Goal: Information Seeking & Learning: Learn about a topic

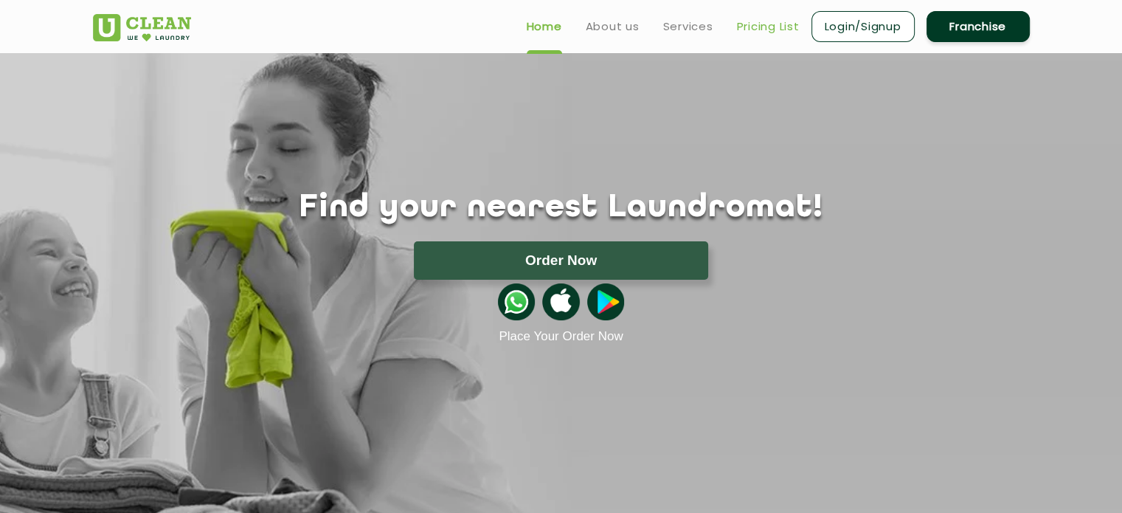
click at [769, 24] on link "Pricing List" at bounding box center [768, 27] width 63 height 18
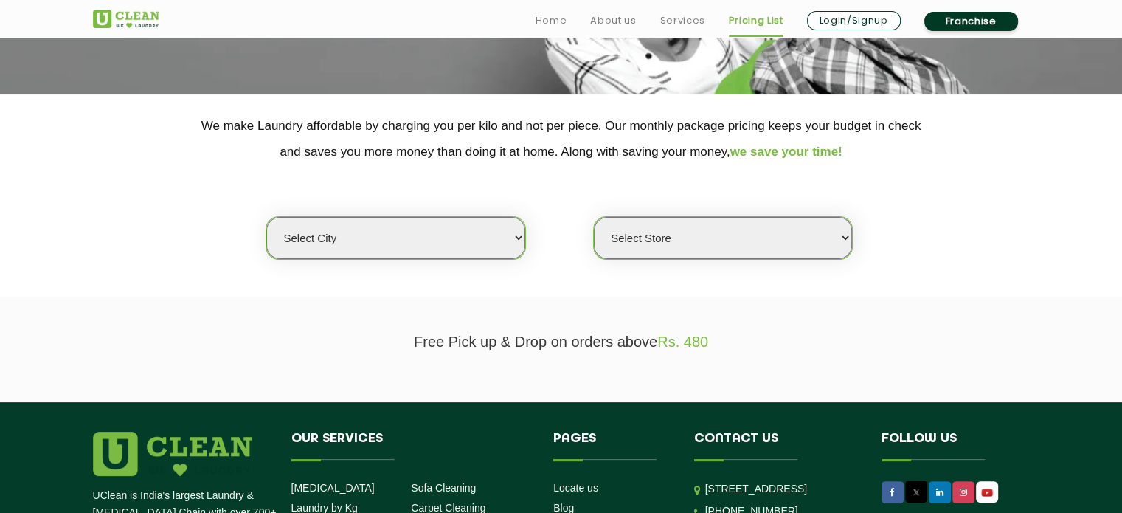
scroll to position [247, 0]
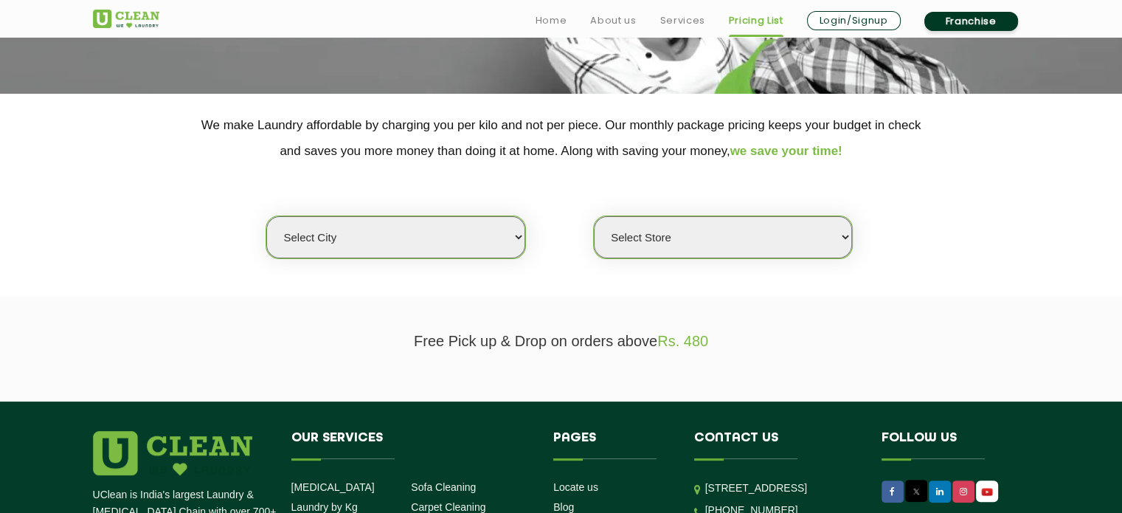
click at [482, 248] on select "Select city [GEOGRAPHIC_DATA] [GEOGRAPHIC_DATA] [GEOGRAPHIC_DATA] [GEOGRAPHIC_D…" at bounding box center [395, 237] width 258 height 42
click at [486, 235] on select "Select city [GEOGRAPHIC_DATA] [GEOGRAPHIC_DATA] [GEOGRAPHIC_DATA] [GEOGRAPHIC_D…" at bounding box center [395, 237] width 258 height 42
click at [521, 236] on select "Select city [GEOGRAPHIC_DATA] [GEOGRAPHIC_DATA] [GEOGRAPHIC_DATA] [GEOGRAPHIC_D…" at bounding box center [395, 237] width 258 height 42
click at [352, 241] on select "Select city [GEOGRAPHIC_DATA] [GEOGRAPHIC_DATA] [GEOGRAPHIC_DATA] [GEOGRAPHIC_D…" at bounding box center [395, 237] width 258 height 42
select select "16"
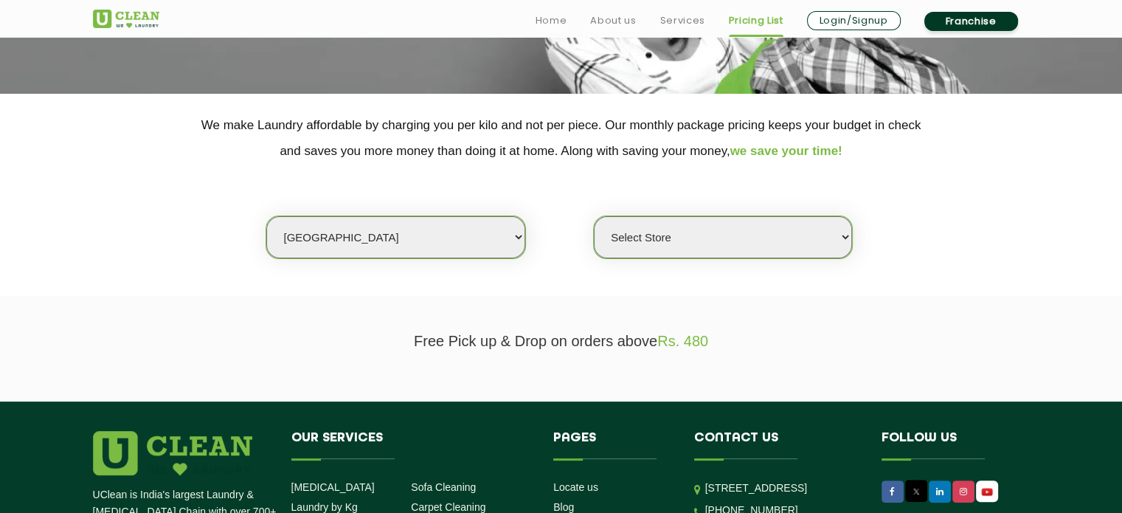
click at [266, 216] on select "Select city [GEOGRAPHIC_DATA] [GEOGRAPHIC_DATA] [GEOGRAPHIC_DATA] [GEOGRAPHIC_D…" at bounding box center [395, 237] width 258 height 42
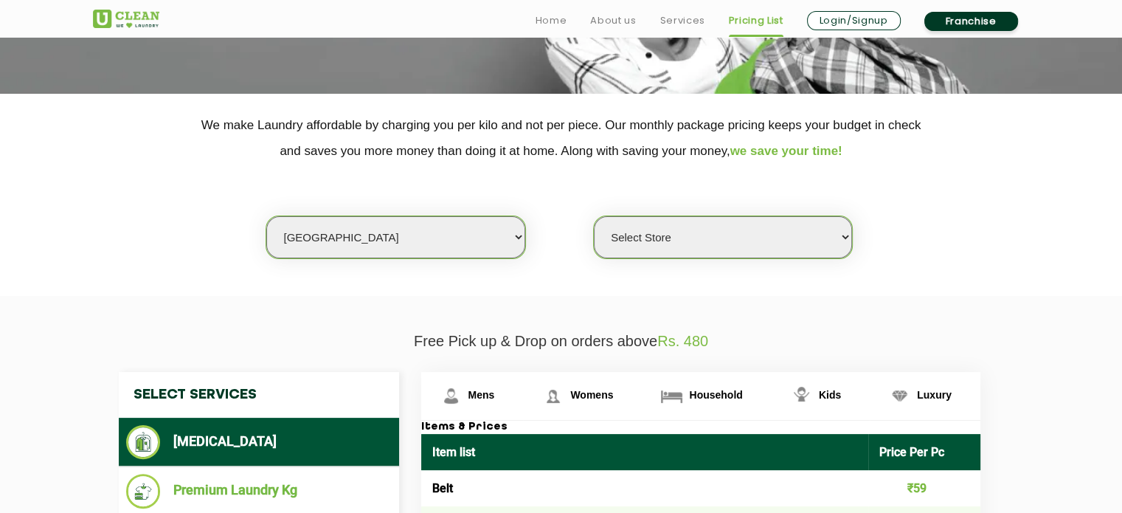
click at [688, 238] on select "Select Store UClean Deonar UClean LBS Marg UClean Chembur UClean Worli UClean […" at bounding box center [723, 237] width 258 height 42
select select "435"
click at [594, 216] on select "Select Store UClean Deonar UClean LBS Marg UClean Chembur UClean Worli UClean […" at bounding box center [723, 237] width 258 height 42
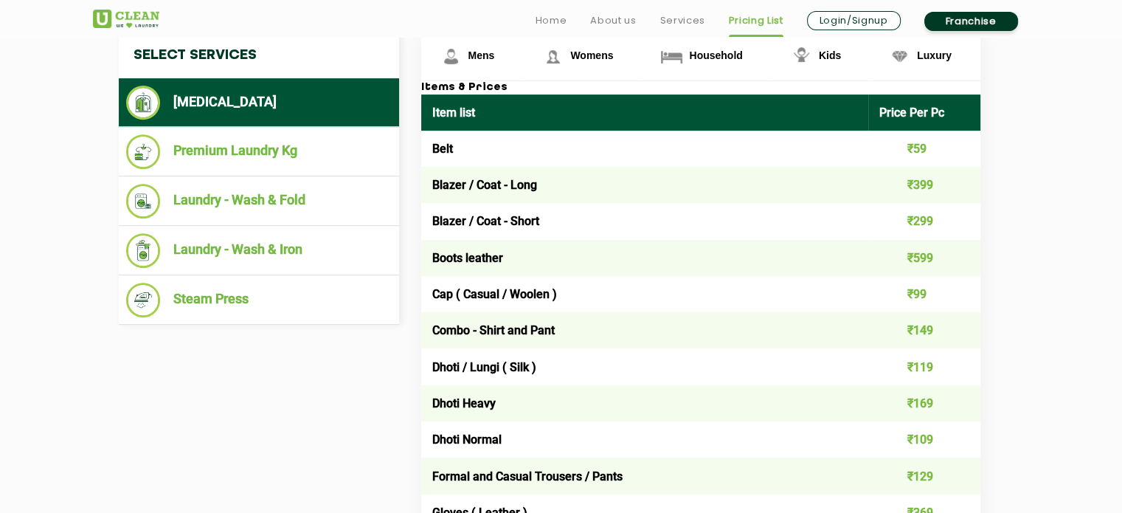
scroll to position [587, 0]
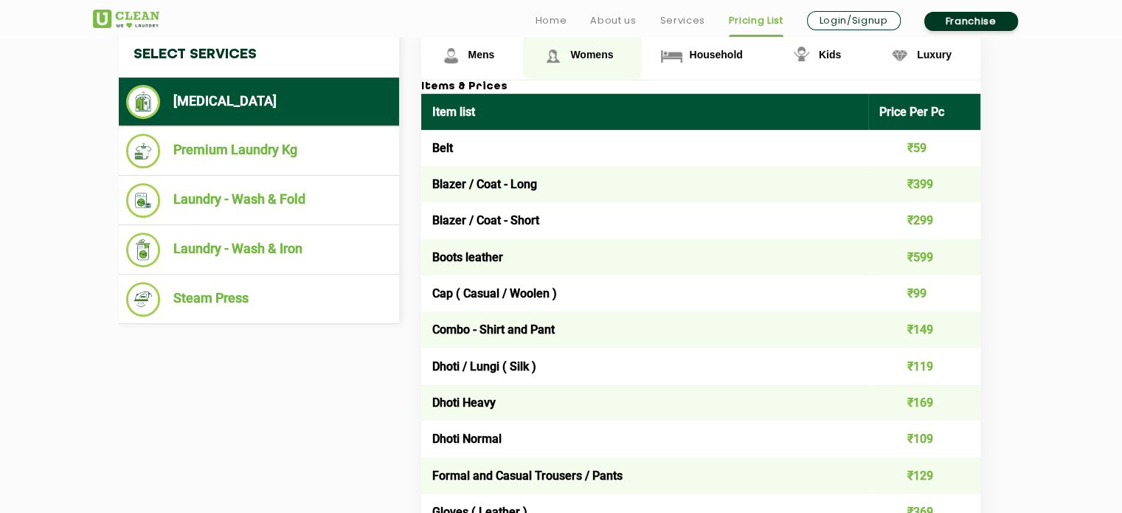
click at [584, 52] on span "Womens" at bounding box center [591, 55] width 43 height 12
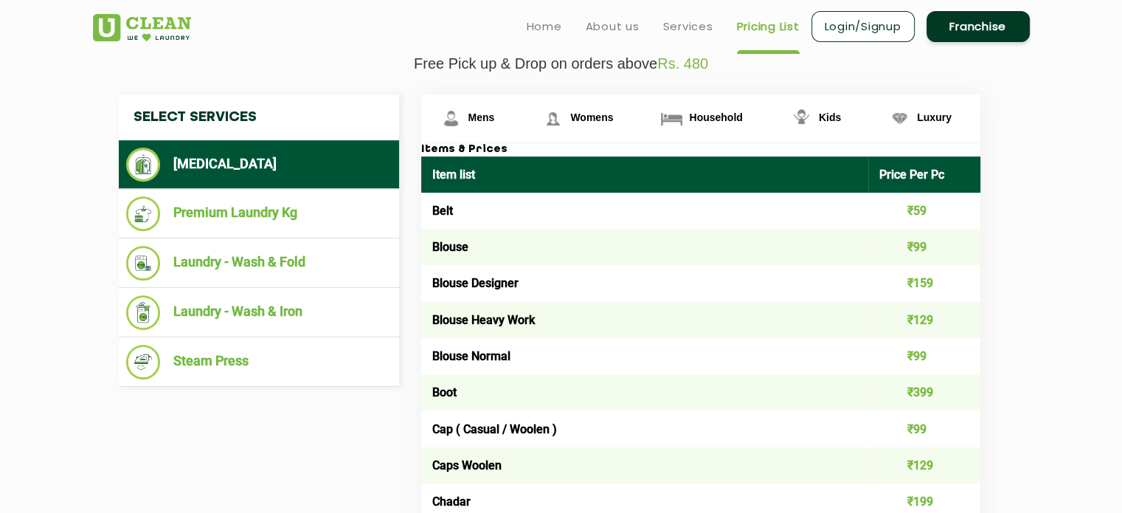
scroll to position [522, 0]
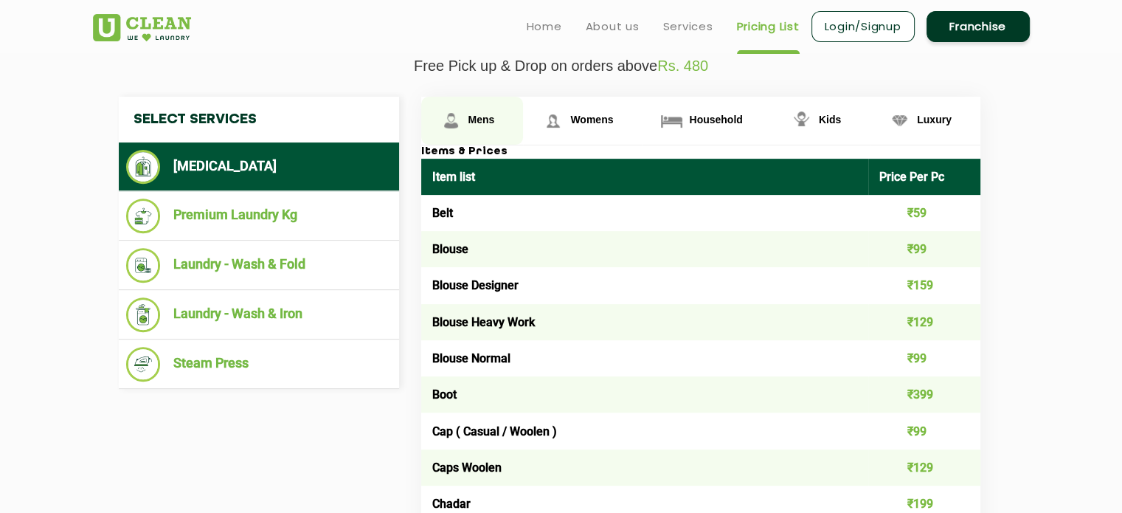
click at [477, 108] on link "Mens" at bounding box center [472, 121] width 103 height 48
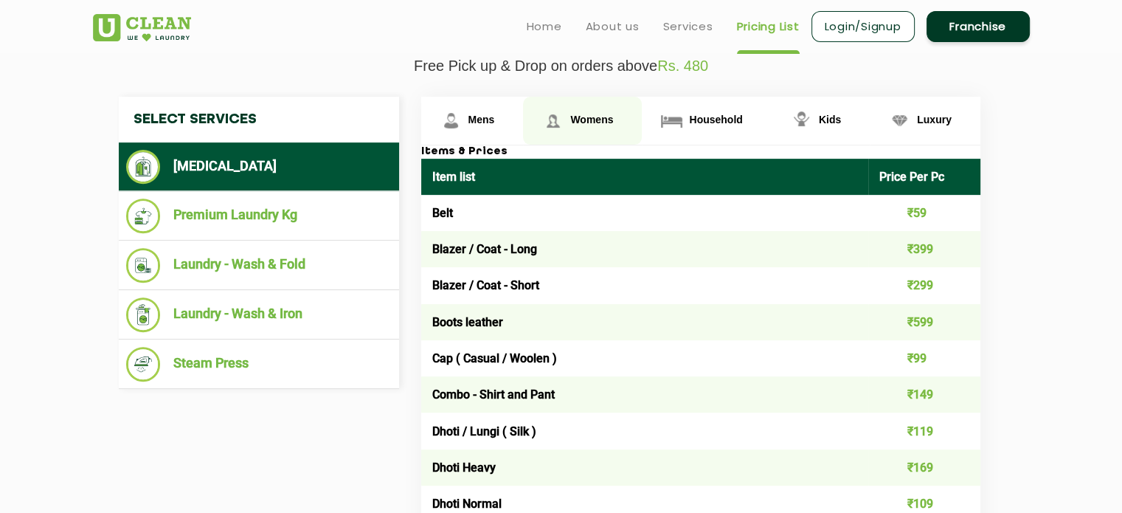
click at [593, 114] on span "Womens" at bounding box center [591, 120] width 43 height 12
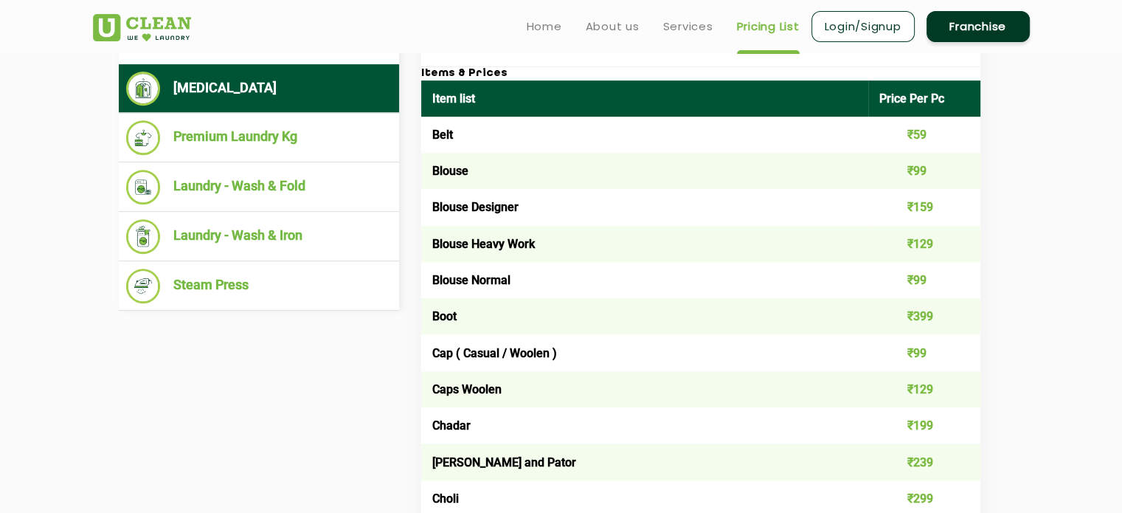
scroll to position [0, 0]
